Goal: Navigation & Orientation: Find specific page/section

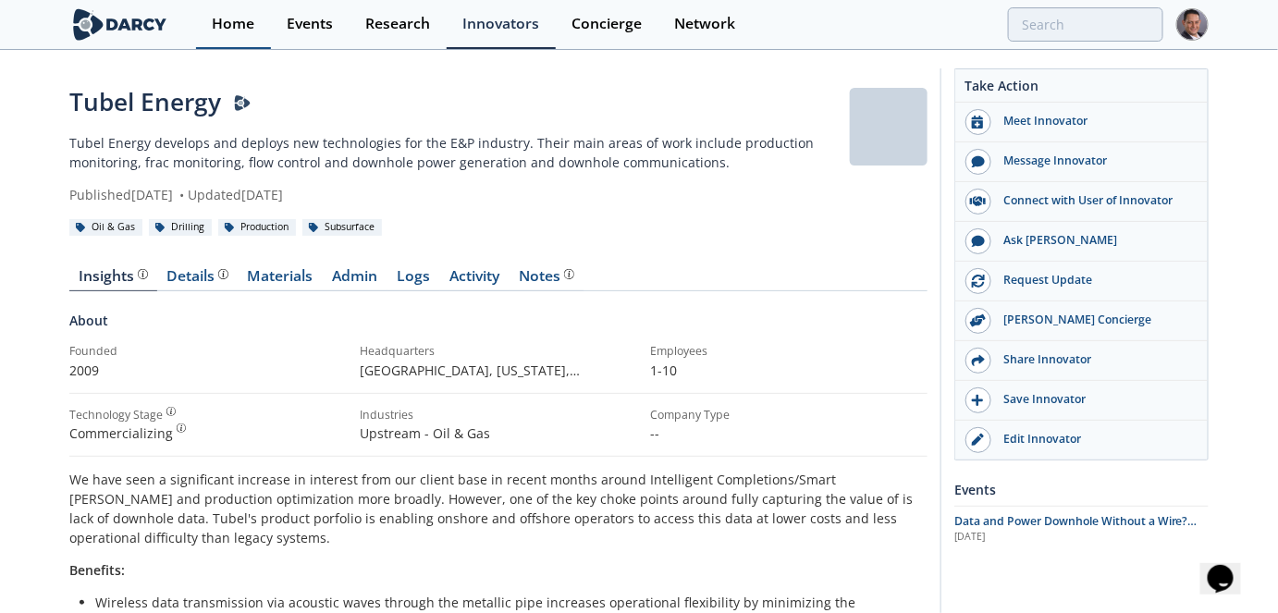
click at [237, 19] on div "Home" at bounding box center [233, 24] width 43 height 15
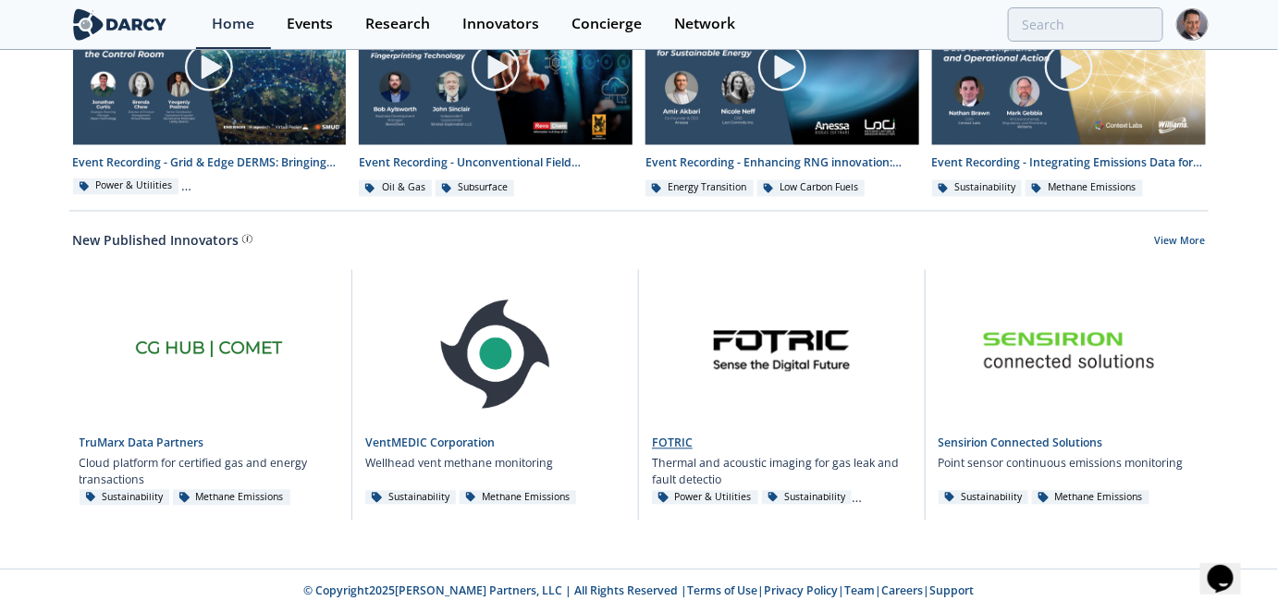
scroll to position [1078, 0]
click at [940, 590] on link "Support" at bounding box center [952, 590] width 44 height 16
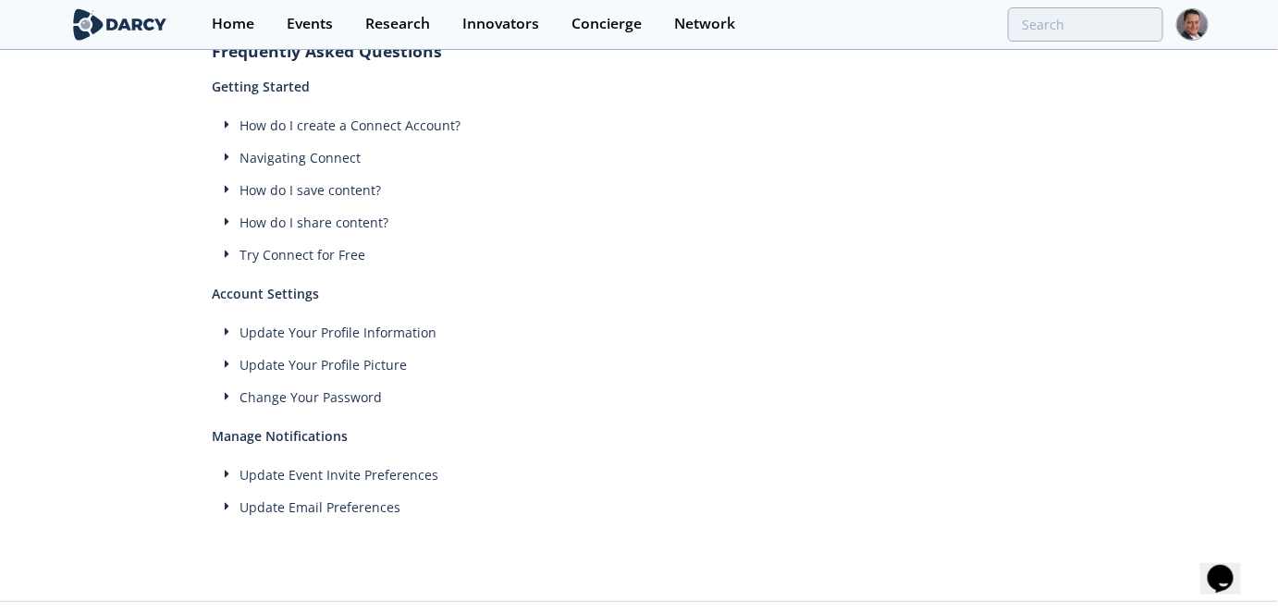
scroll to position [157, 0]
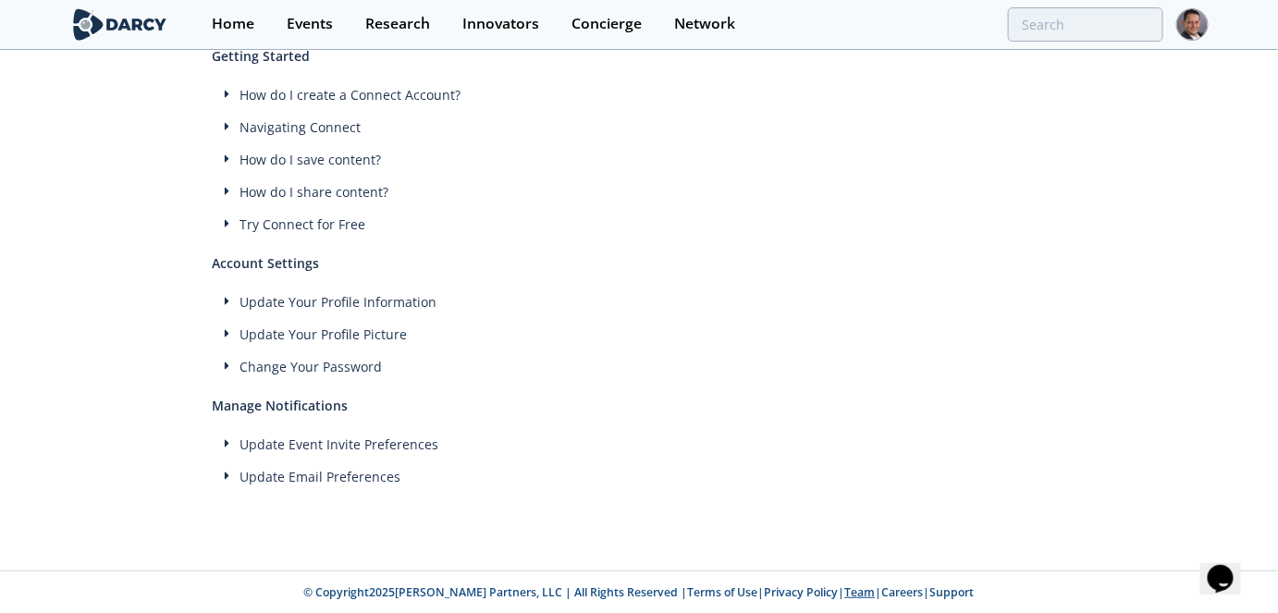
click at [845, 596] on link "Team" at bounding box center [860, 592] width 31 height 16
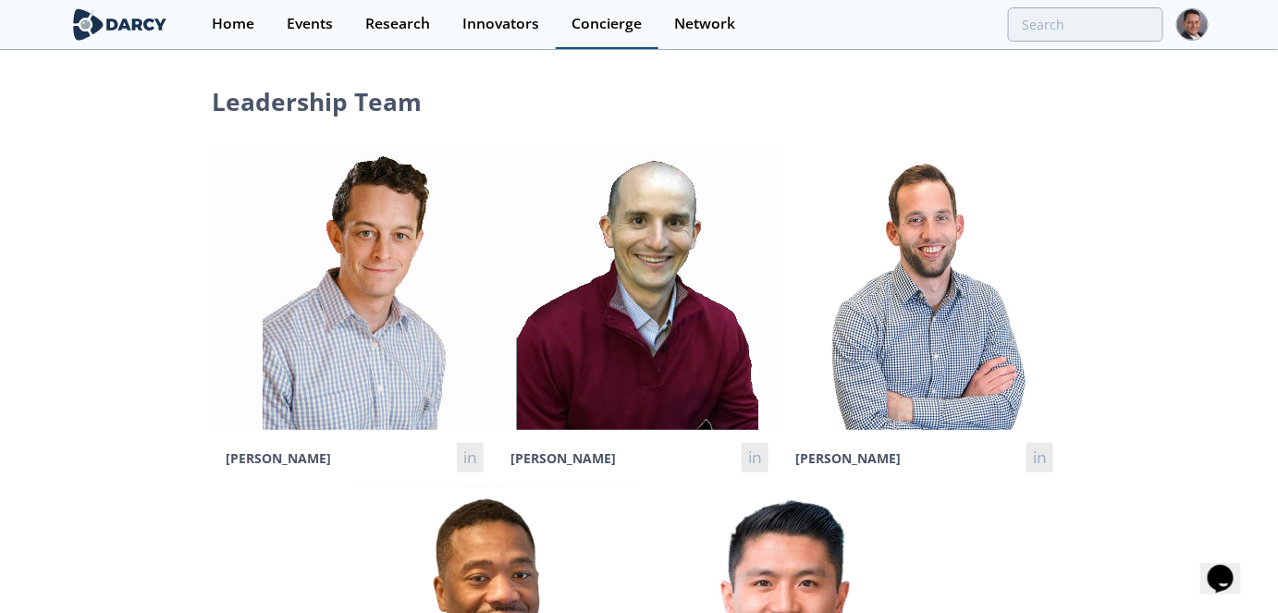
click at [596, 25] on div "Concierge" at bounding box center [606, 24] width 70 height 15
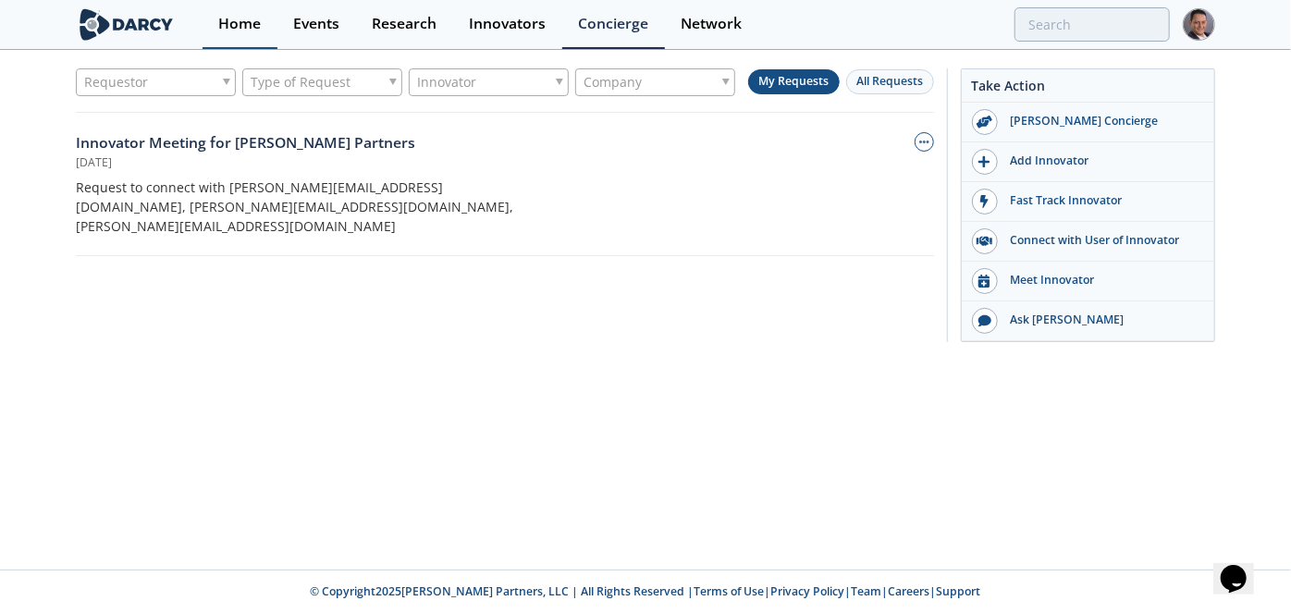
click at [219, 17] on div "Home" at bounding box center [239, 24] width 43 height 15
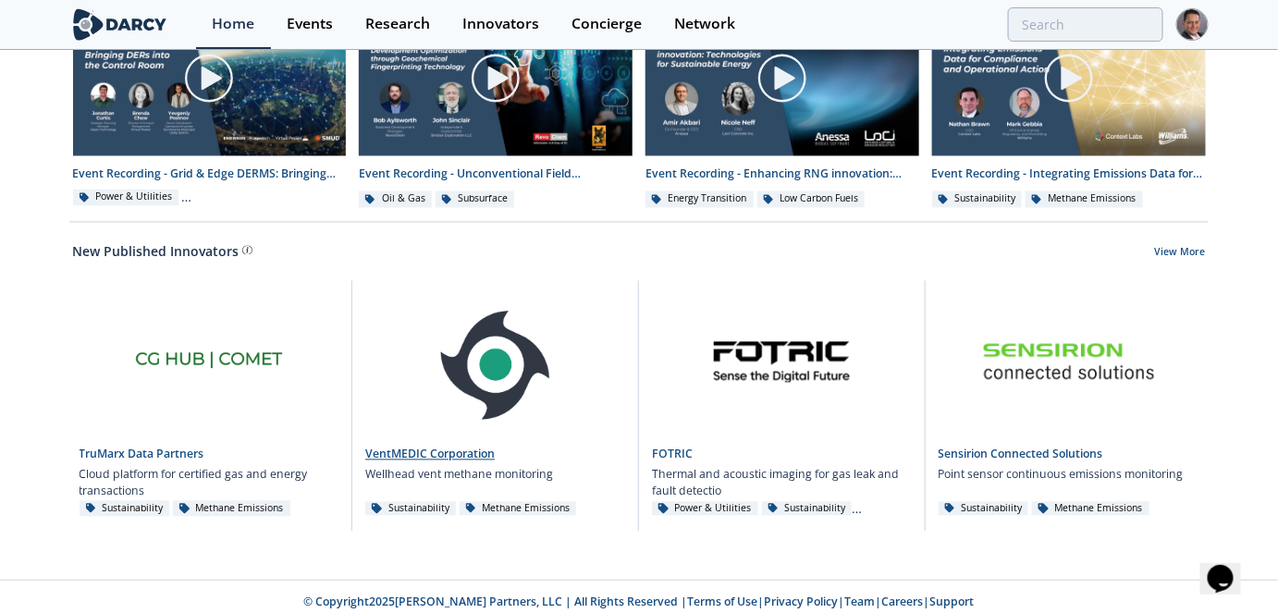
scroll to position [1078, 0]
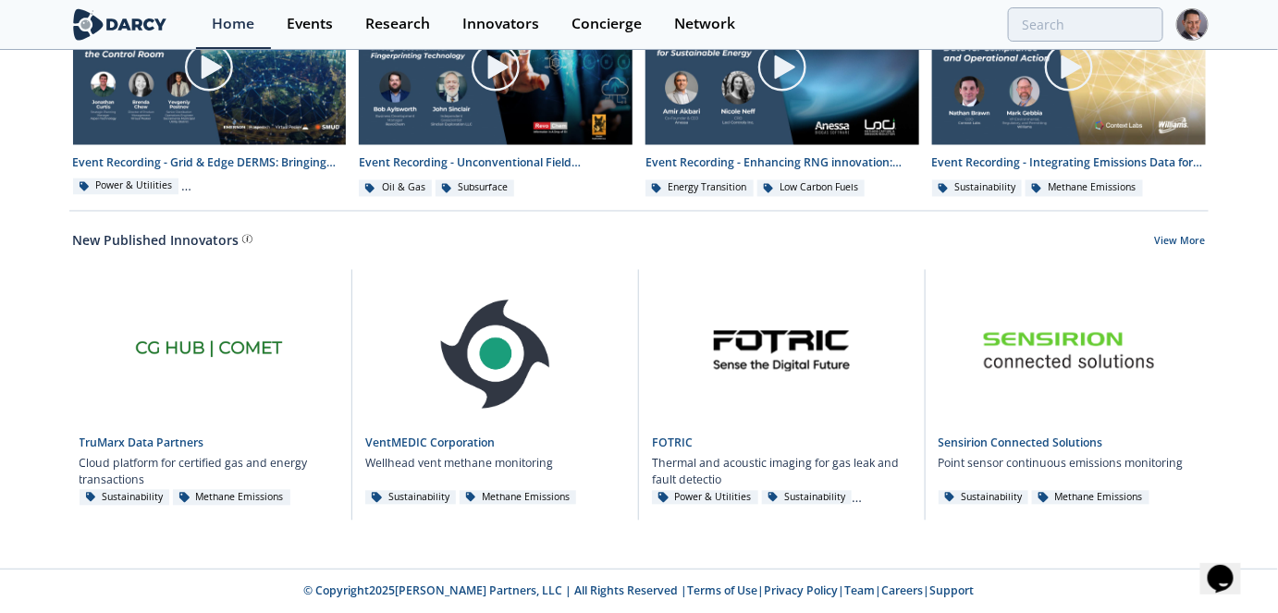
click at [1225, 579] on icon "Chat widget" at bounding box center [1219, 578] width 26 height 28
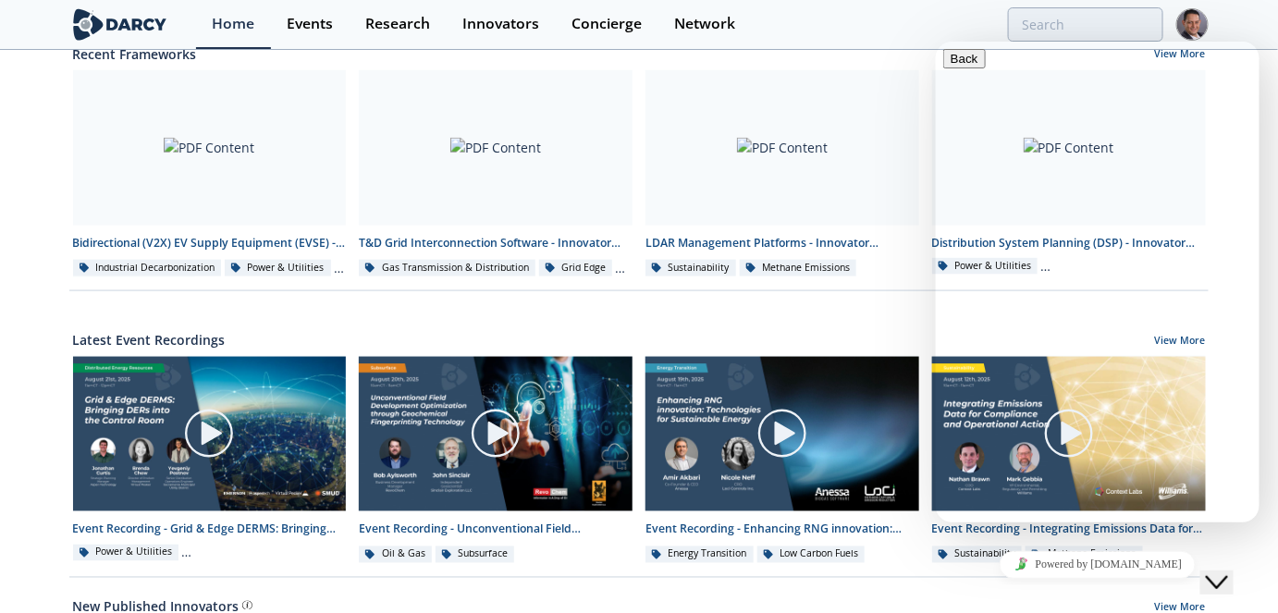
scroll to position [574, 0]
